Goal: Information Seeking & Learning: Find specific page/section

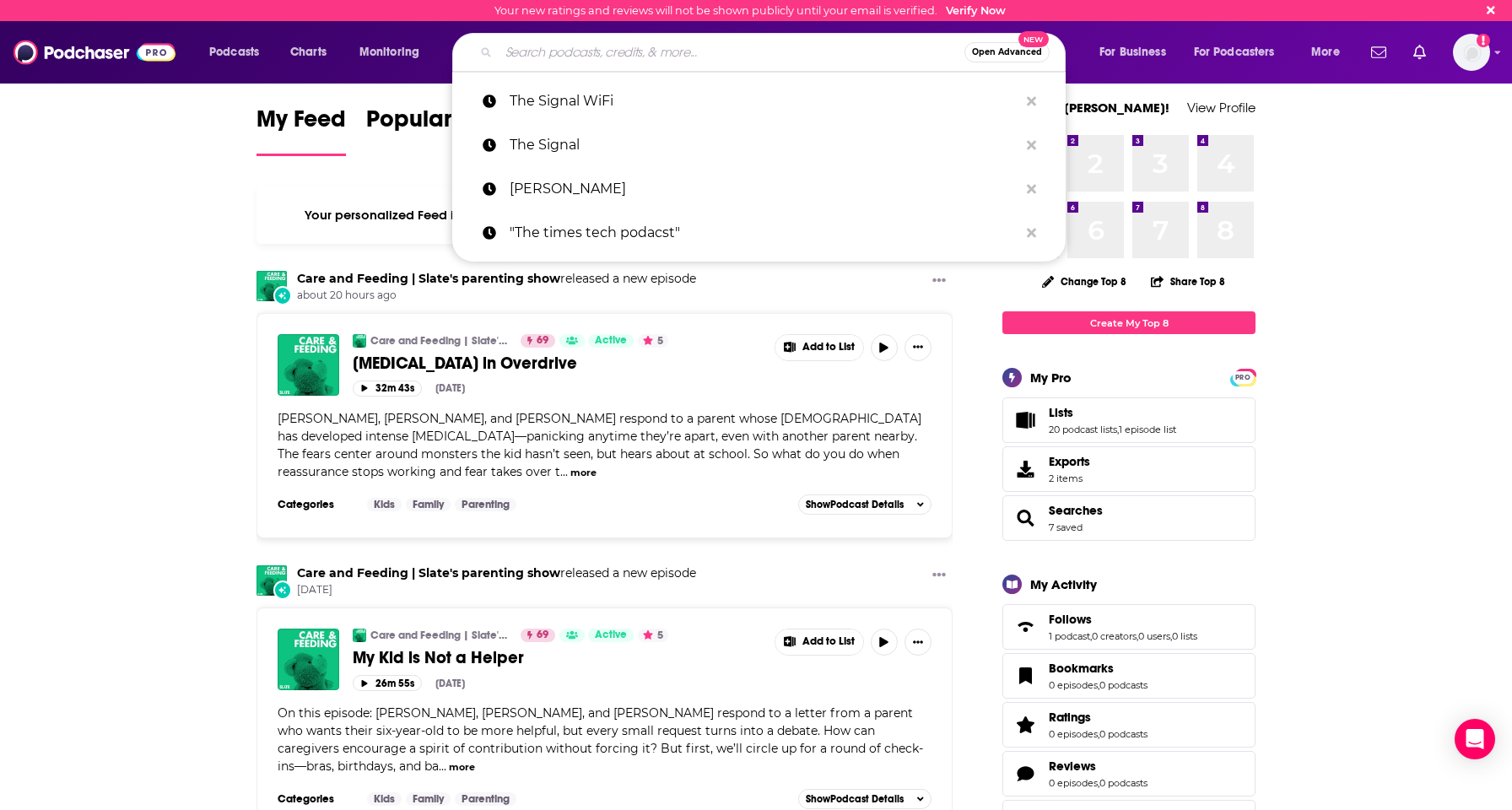
click at [569, 53] on input "Search podcasts, credits, & more..." at bounding box center [731, 52] width 466 height 27
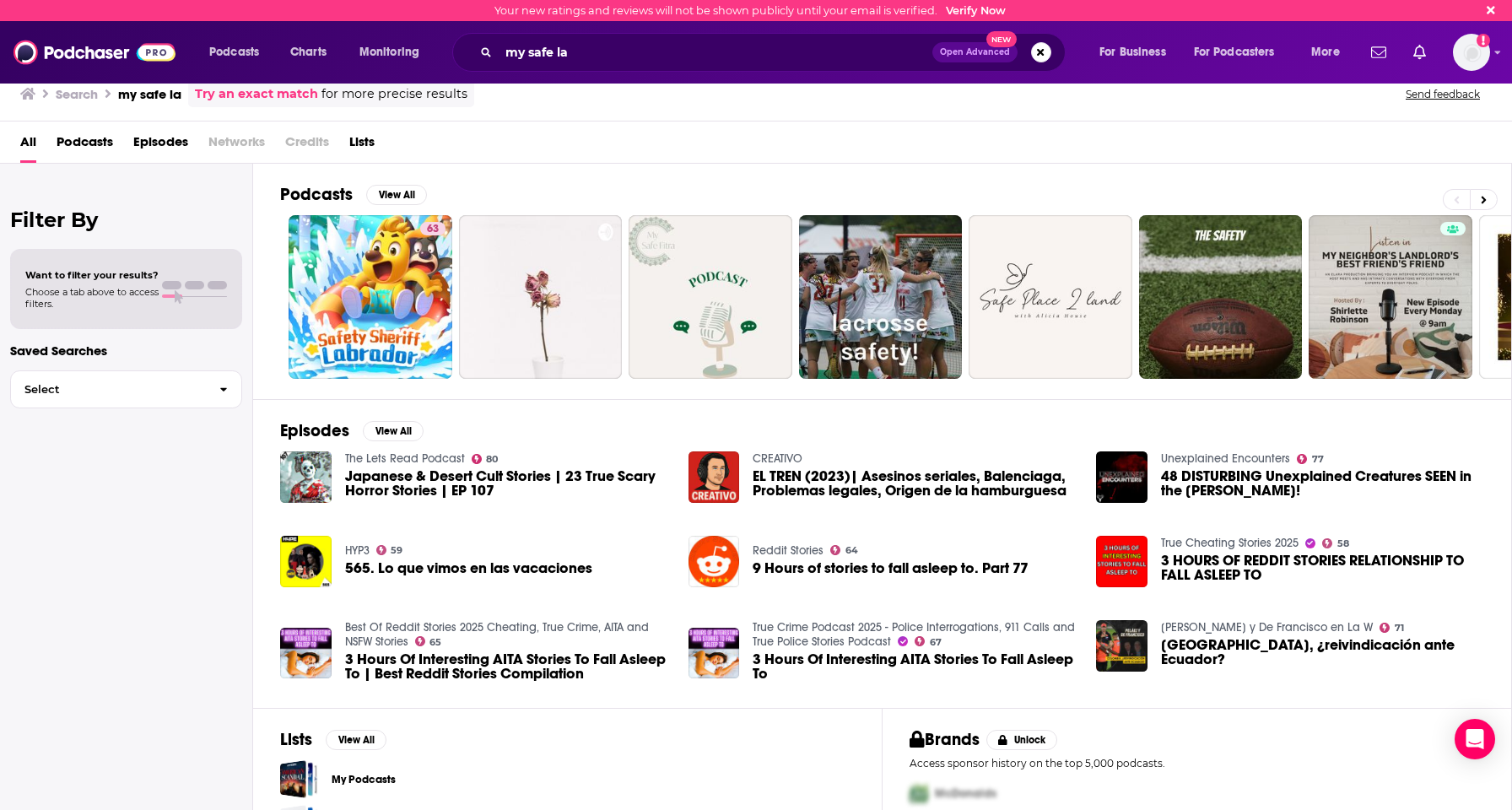
click at [153, 91] on h3 "my safe la" at bounding box center [149, 94] width 63 height 16
click at [152, 93] on h3 "my safe la" at bounding box center [149, 94] width 63 height 16
click at [528, 55] on input "my safe la" at bounding box center [715, 52] width 434 height 27
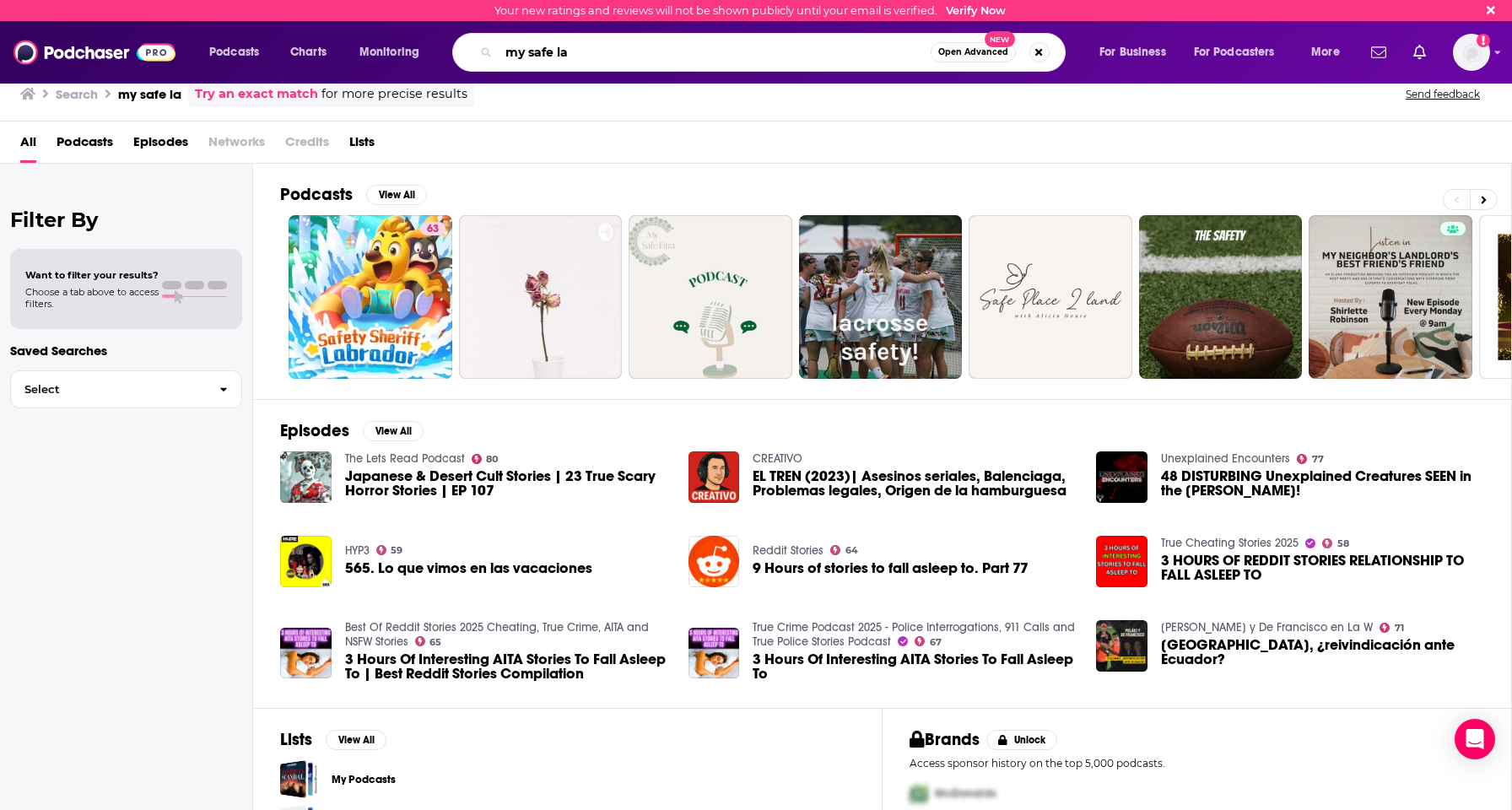
drag, startPoint x: 589, startPoint y: 40, endPoint x: 587, endPoint y: 57, distance: 17.1
click at [589, 43] on input "my safe la" at bounding box center [715, 52] width 432 height 27
drag, startPoint x: 586, startPoint y: 57, endPoint x: 537, endPoint y: 136, distance: 93.0
click at [501, 54] on input "my safe la" at bounding box center [715, 52] width 432 height 27
type input "mysafela"
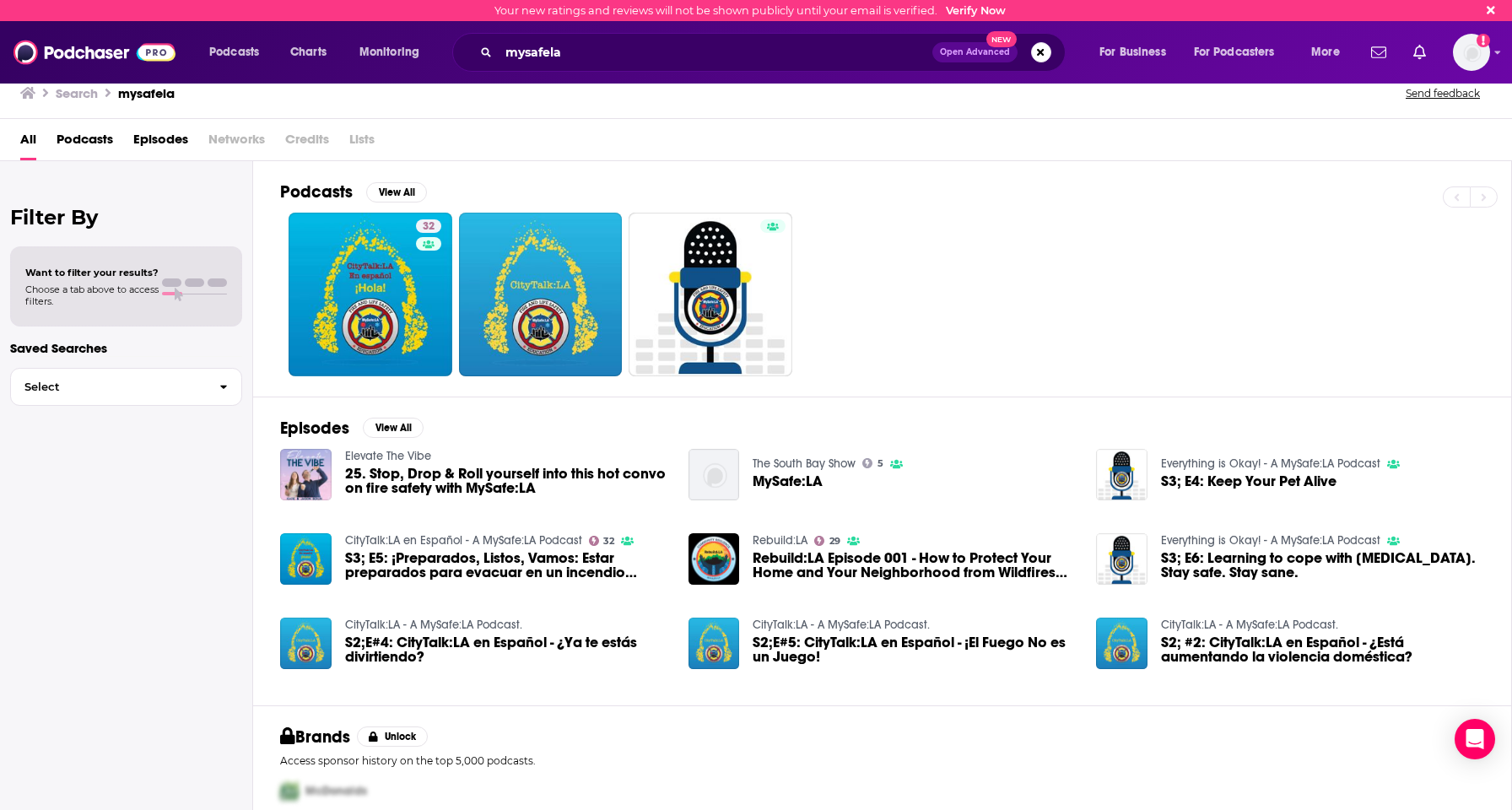
click at [781, 483] on span "MySafe:LA" at bounding box center [787, 481] width 70 height 15
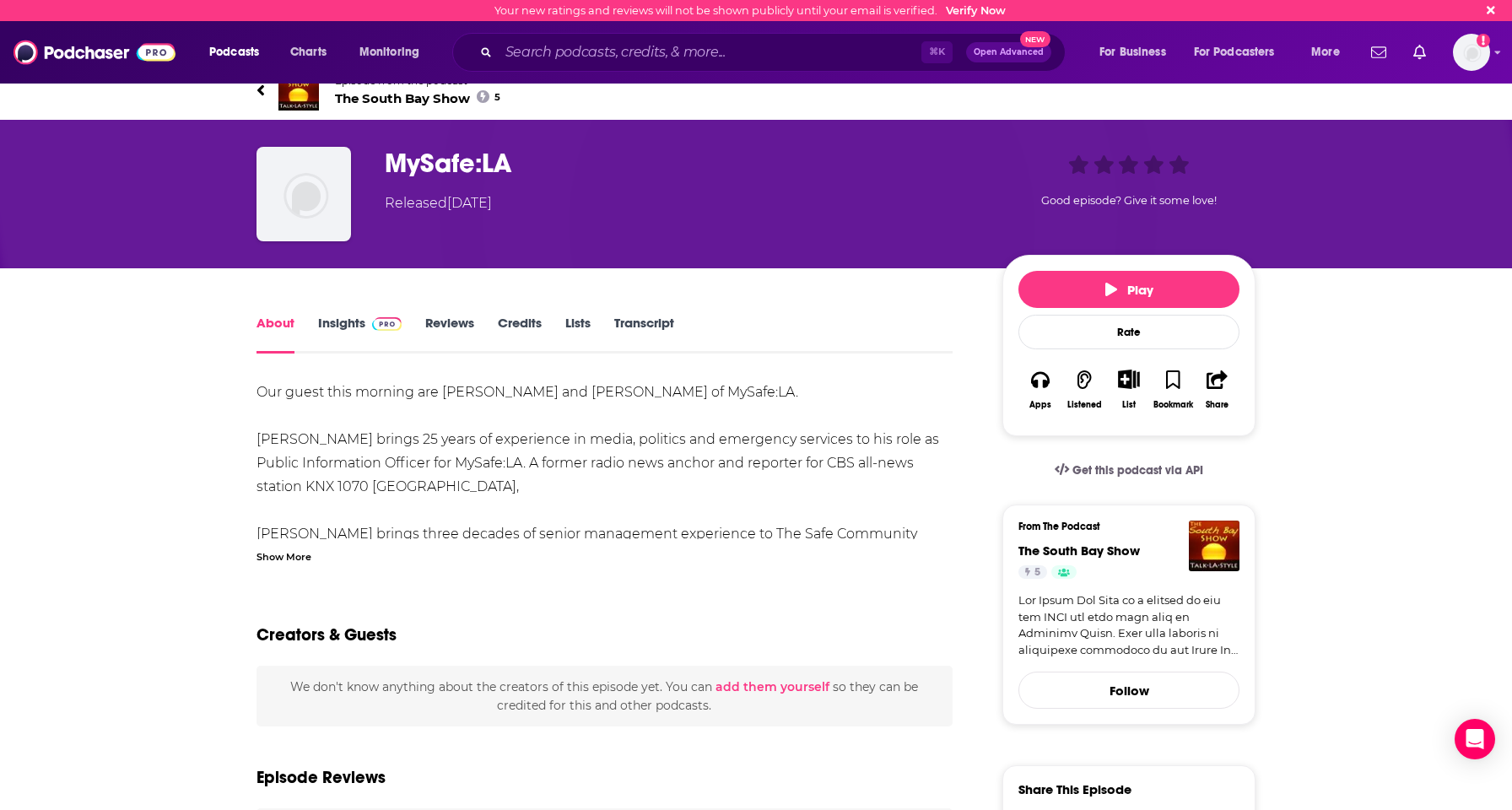
click at [435, 167] on h1 "MySafe:LA" at bounding box center [680, 163] width 591 height 33
click at [429, 167] on h1 "MySafe:LA" at bounding box center [680, 163] width 591 height 33
